Goal: Navigation & Orientation: Understand site structure

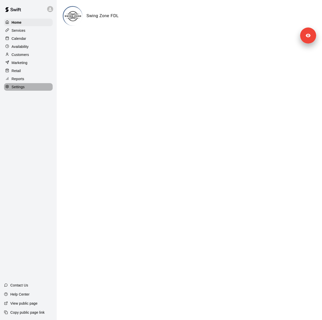
click at [23, 90] on p "Settings" at bounding box center [18, 87] width 13 height 5
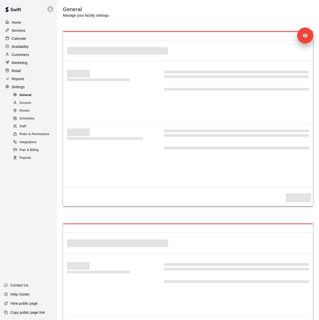
select select "**"
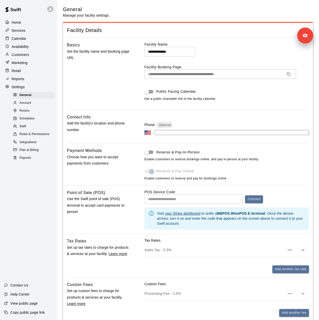
scroll to position [939, 0]
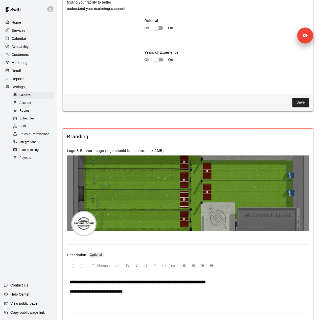
click at [30, 121] on span "Schedules" at bounding box center [26, 118] width 15 height 5
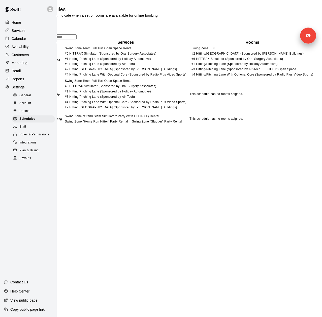
scroll to position [0, 54]
click at [214, 127] on td "This schedule has no rooms asigned." at bounding box center [252, 119] width 126 height 16
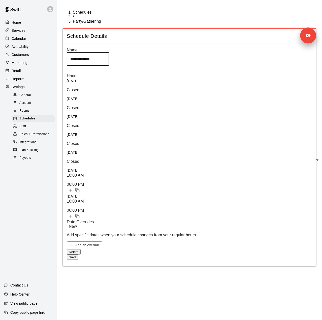
click at [26, 33] on div "Services" at bounding box center [28, 31] width 49 height 8
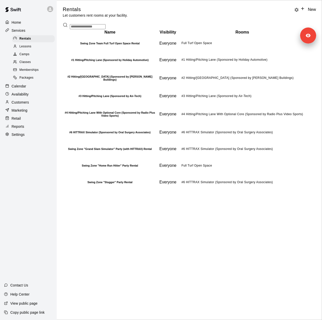
click at [29, 80] on span "Packages" at bounding box center [26, 77] width 14 height 5
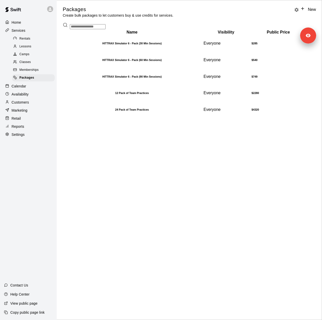
click at [25, 41] on span "Rentals" at bounding box center [24, 38] width 11 height 5
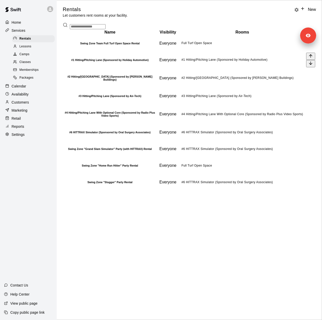
click at [117, 68] on th "#1 Hitting/Pitching Lane (Sponsored by Holiday Automotive)" at bounding box center [110, 60] width 94 height 16
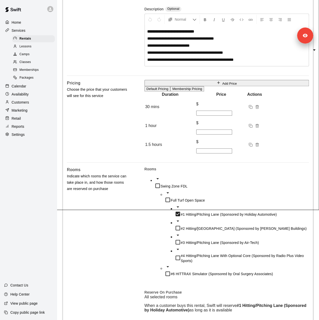
scroll to position [111, 0]
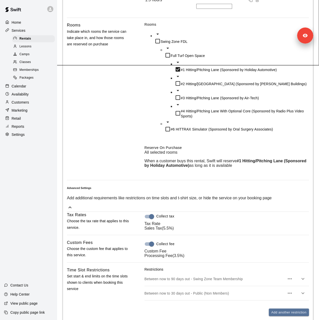
scroll to position [262, 0]
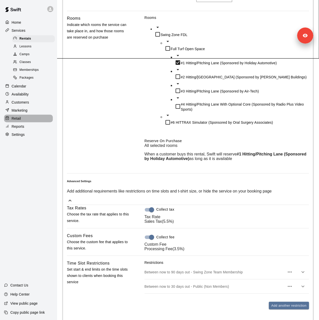
click at [37, 119] on div "Retail" at bounding box center [28, 119] width 49 height 8
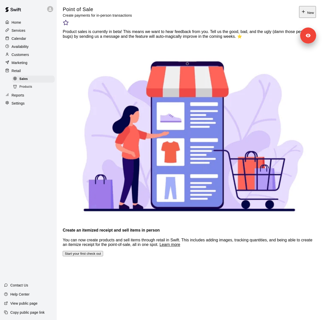
click at [21, 90] on span "Products" at bounding box center [25, 87] width 13 height 5
